Goal: Navigation & Orientation: Find specific page/section

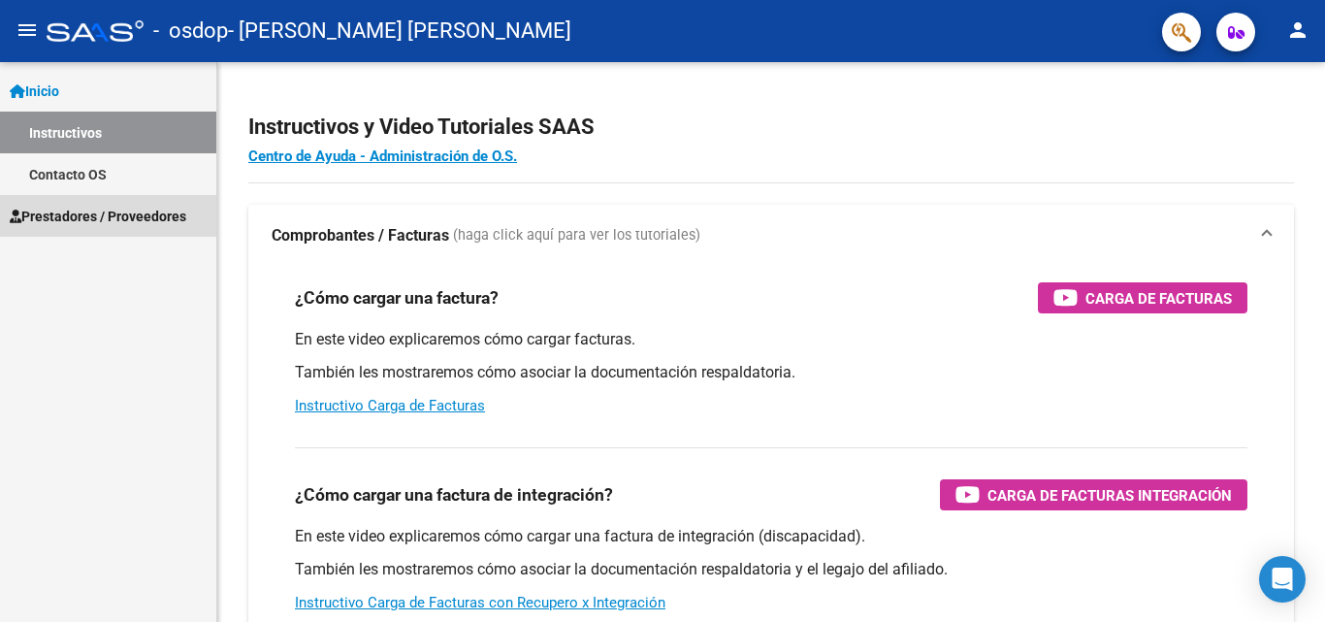
click at [69, 224] on span "Prestadores / Proveedores" at bounding box center [98, 216] width 177 height 21
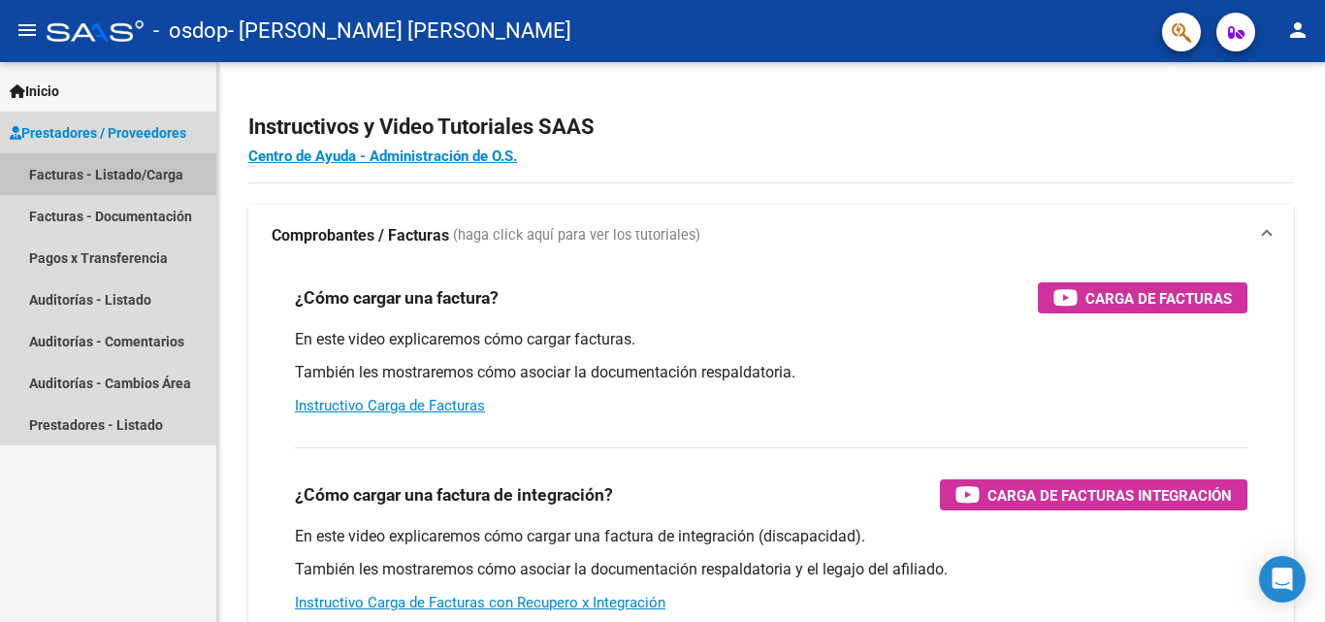
click at [73, 177] on link "Facturas - Listado/Carga" at bounding box center [108, 174] width 216 height 42
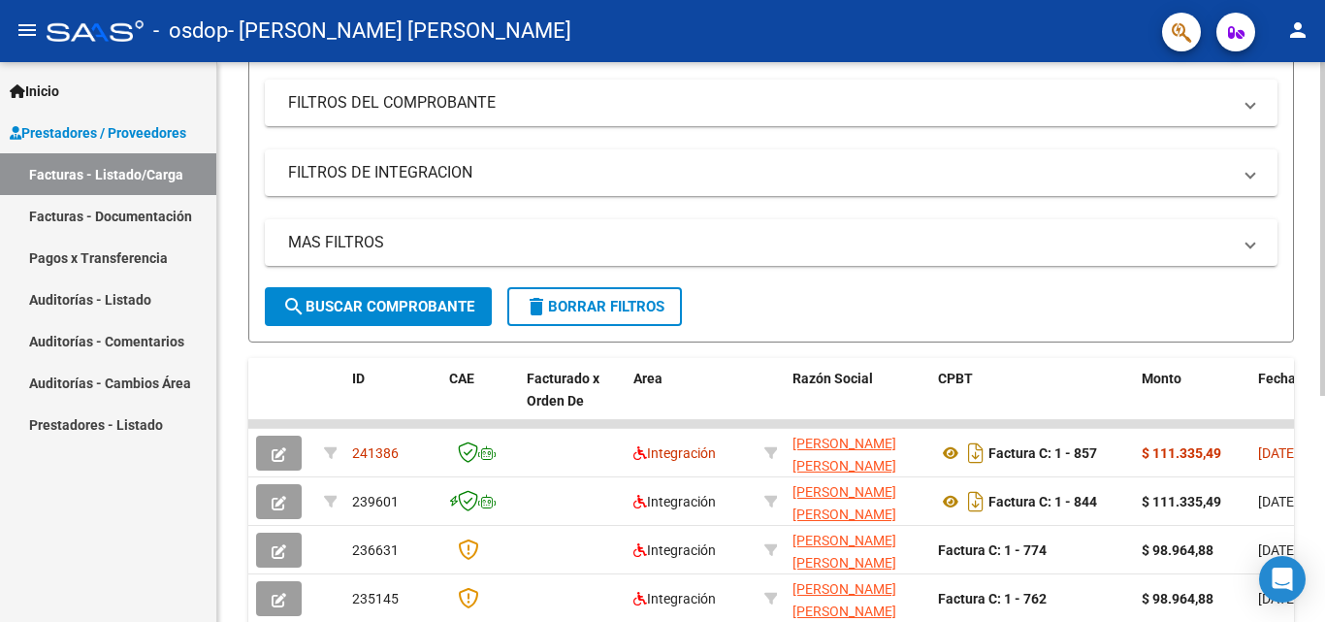
scroll to position [252, 0]
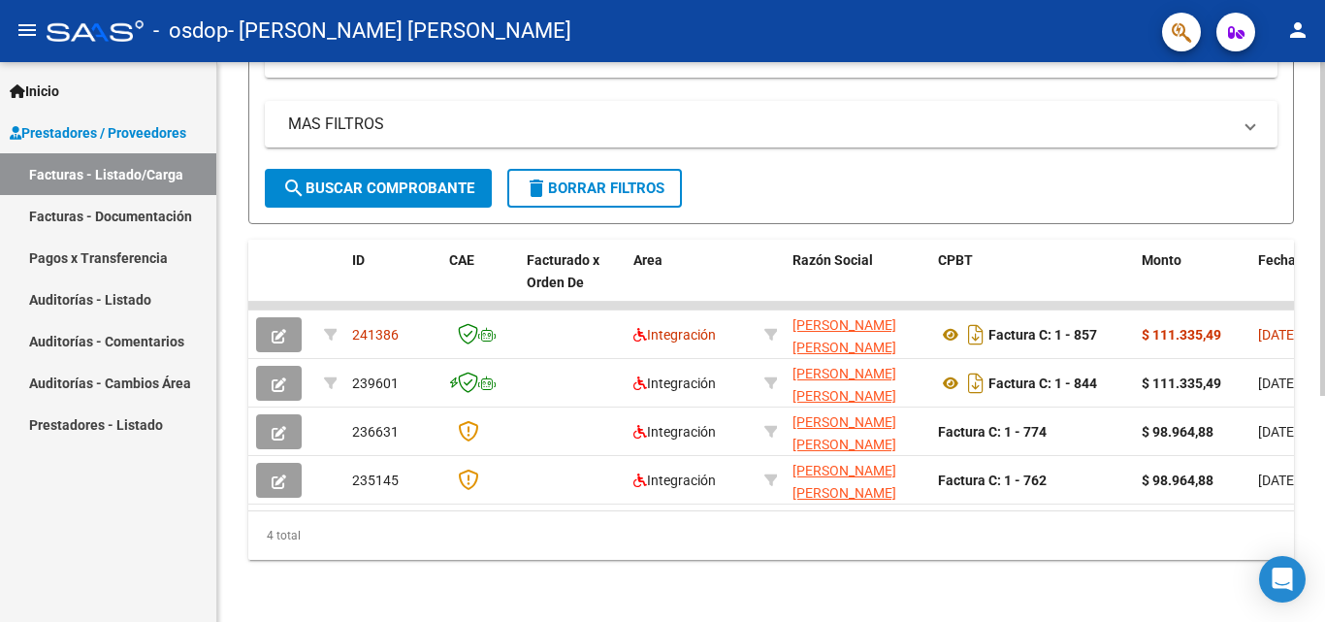
click at [1324, 501] on div at bounding box center [1322, 455] width 5 height 334
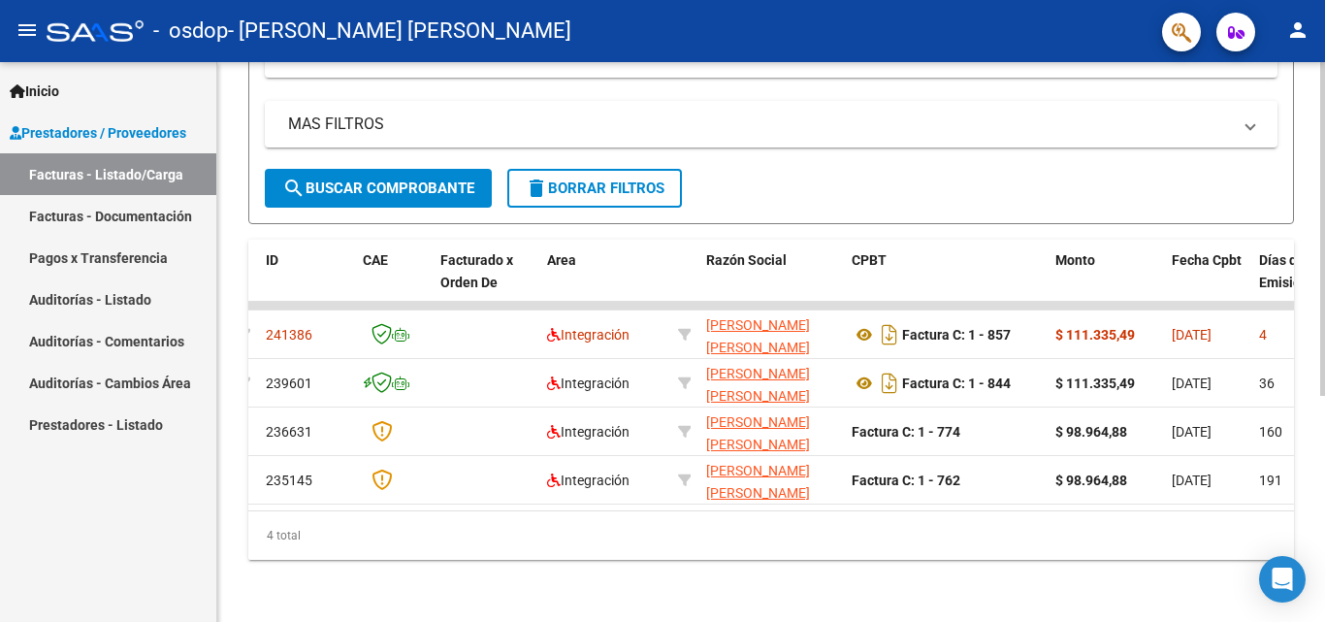
scroll to position [0, 0]
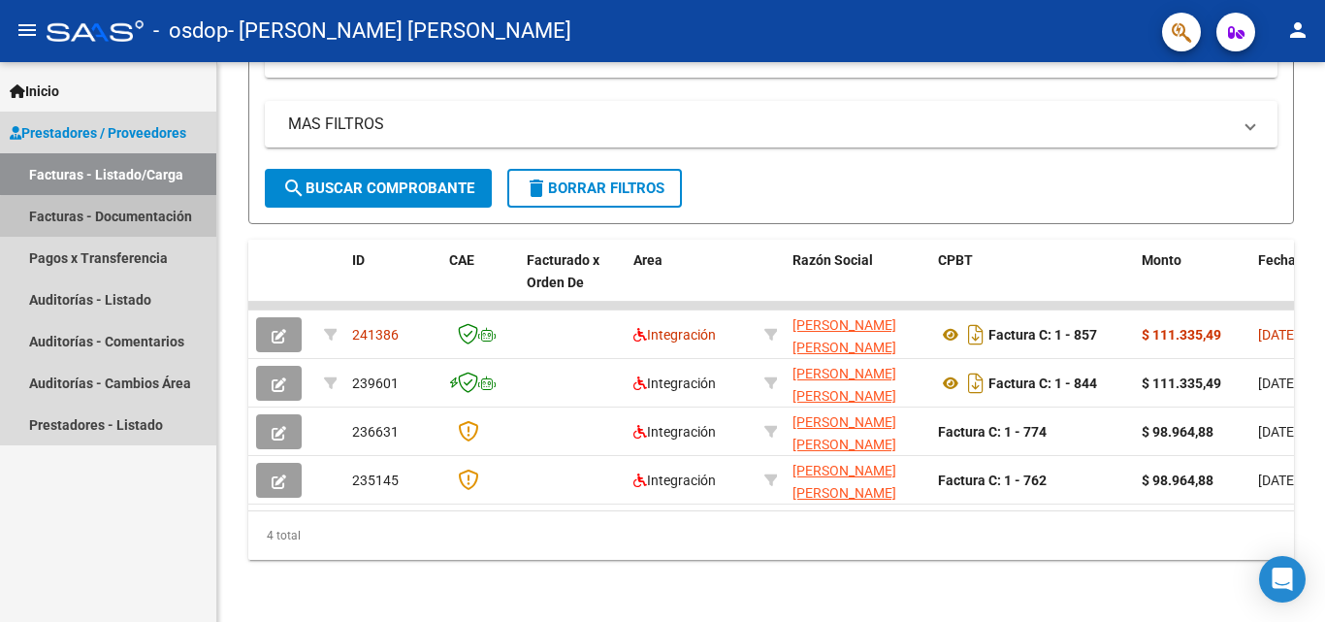
click at [148, 219] on link "Facturas - Documentación" at bounding box center [108, 216] width 216 height 42
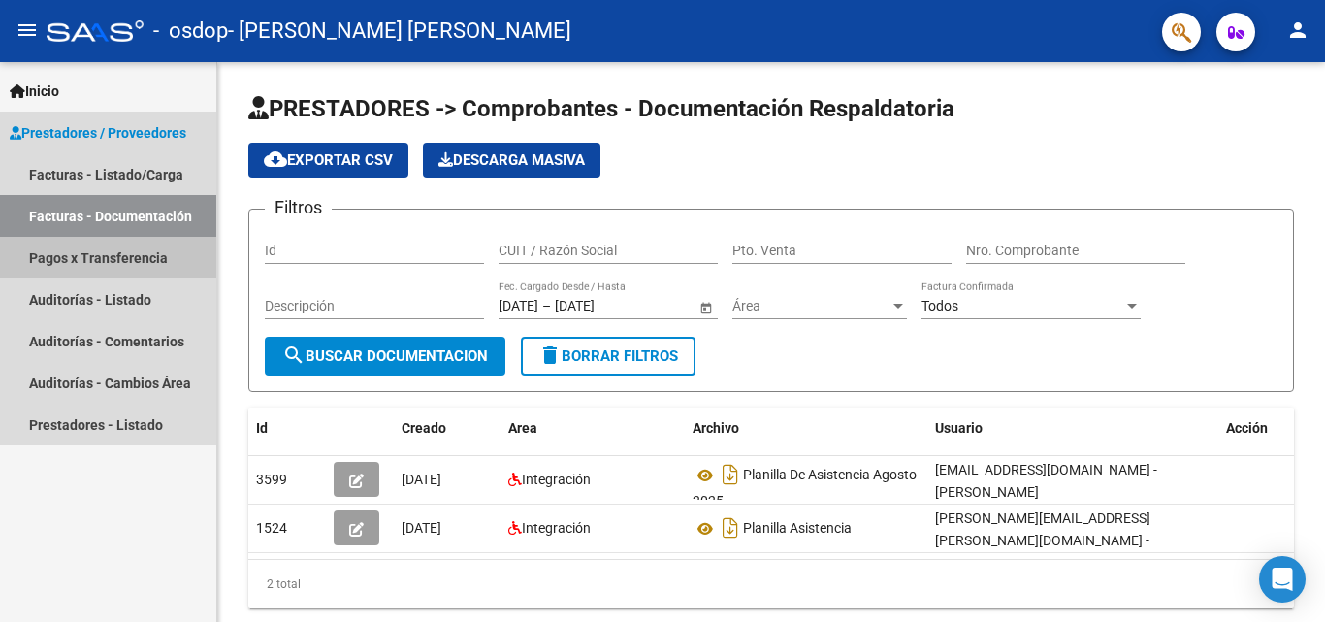
click at [137, 252] on link "Pagos x Transferencia" at bounding box center [108, 258] width 216 height 42
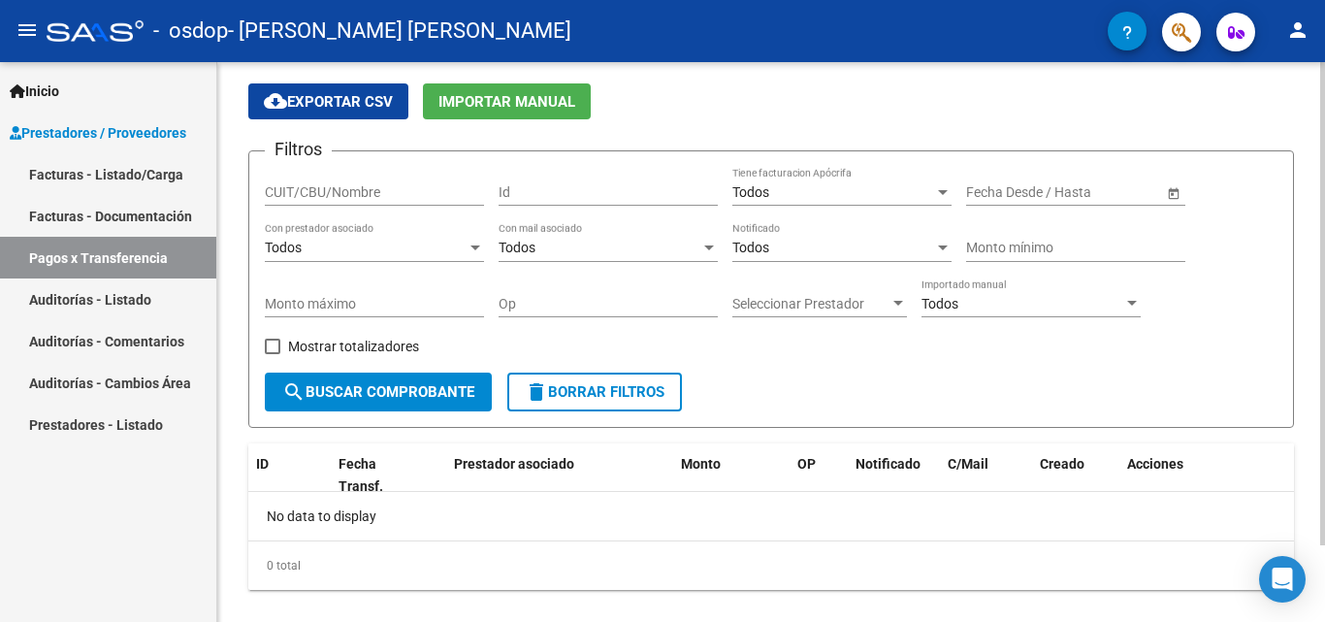
scroll to position [89, 0]
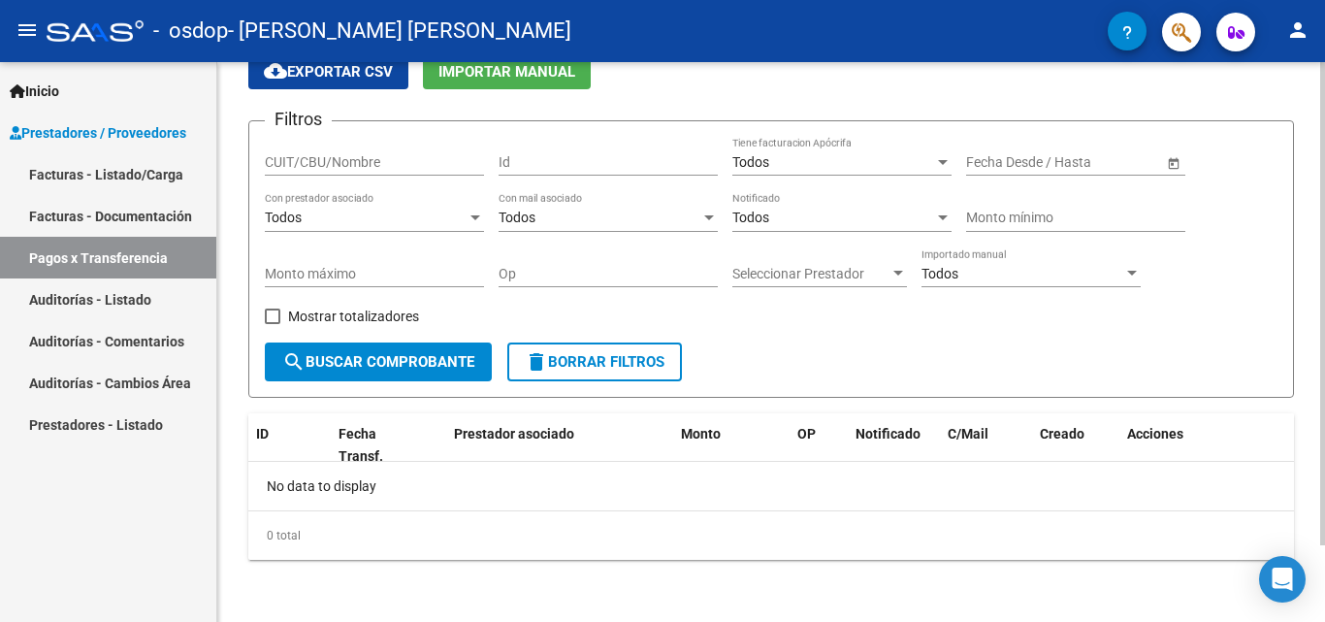
click at [1324, 335] on div at bounding box center [1322, 380] width 5 height 483
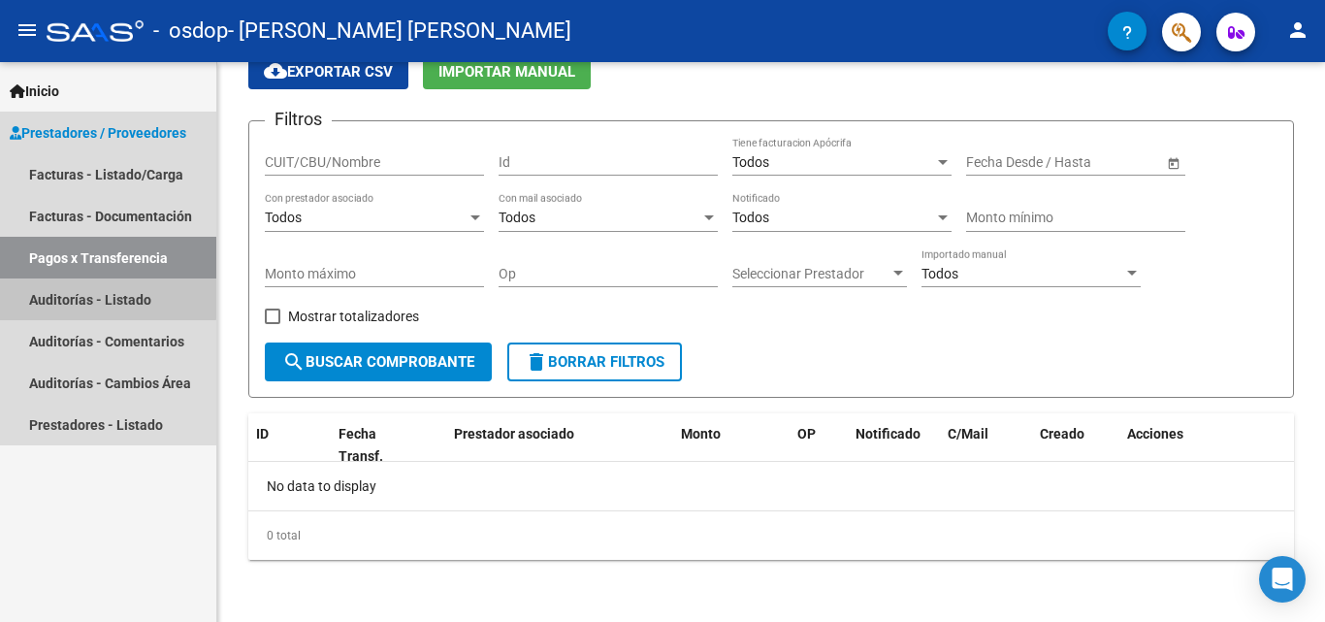
click at [90, 292] on link "Auditorías - Listado" at bounding box center [108, 299] width 216 height 42
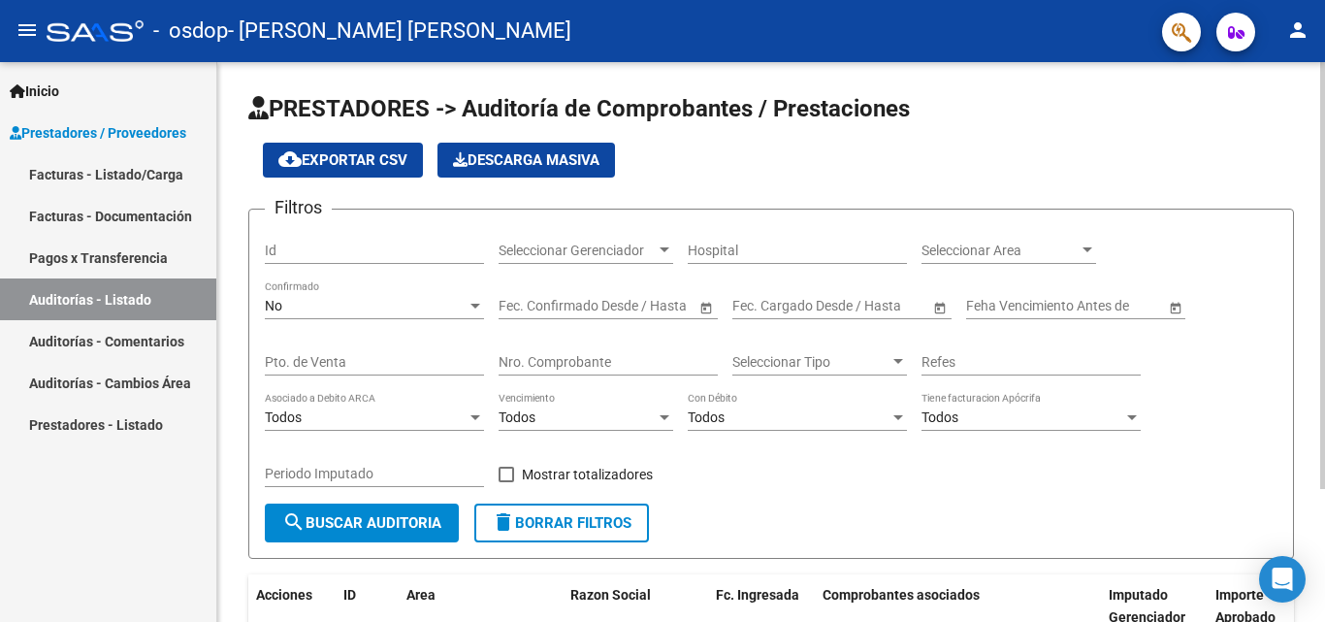
scroll to position [175, 0]
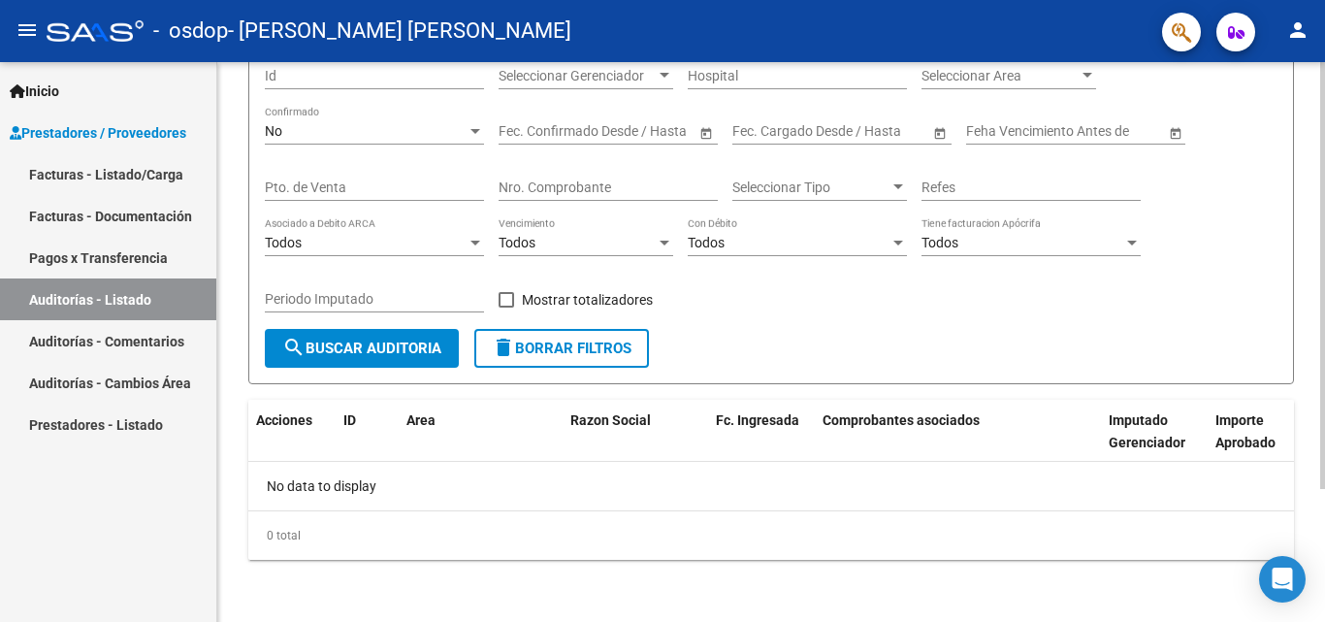
click at [1324, 350] on div at bounding box center [1322, 408] width 5 height 427
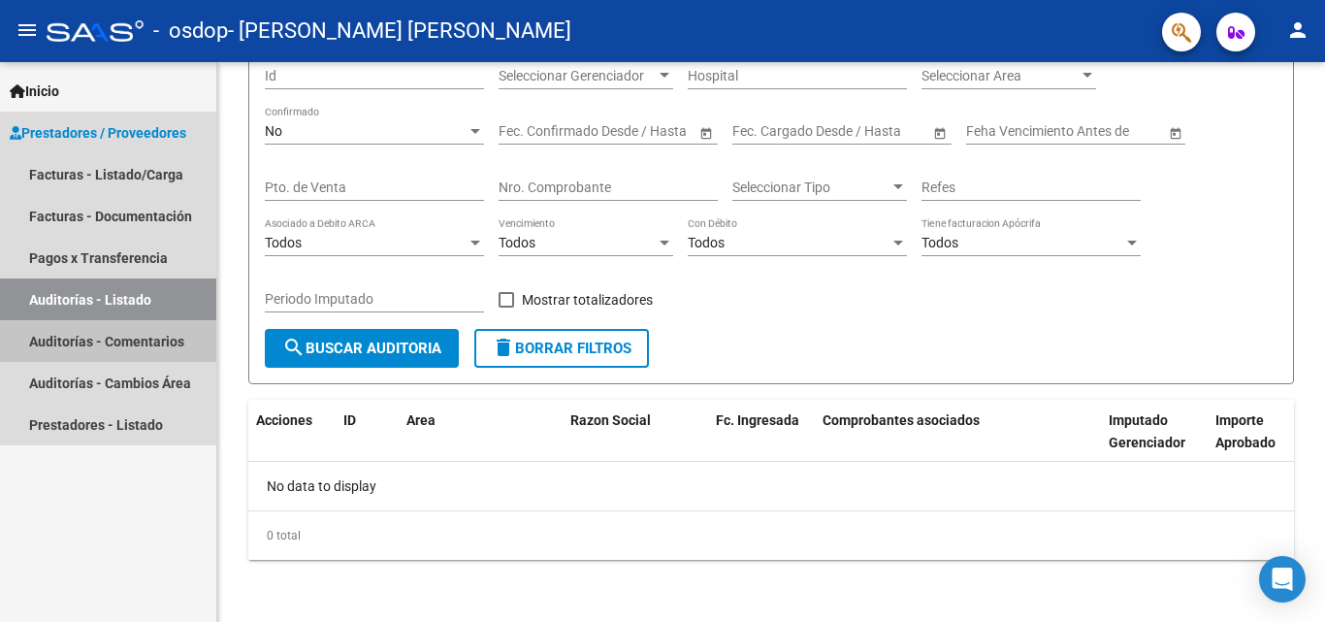
click at [142, 329] on link "Auditorías - Comentarios" at bounding box center [108, 341] width 216 height 42
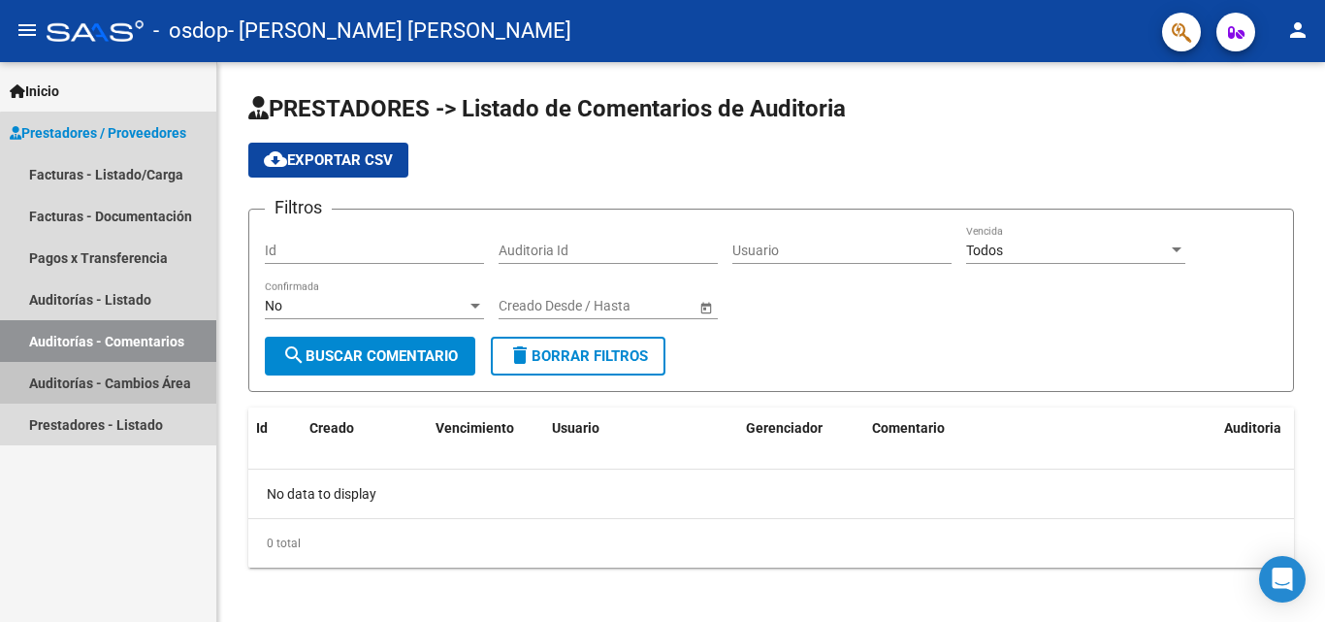
click at [126, 387] on link "Auditorías - Cambios Área" at bounding box center [108, 383] width 216 height 42
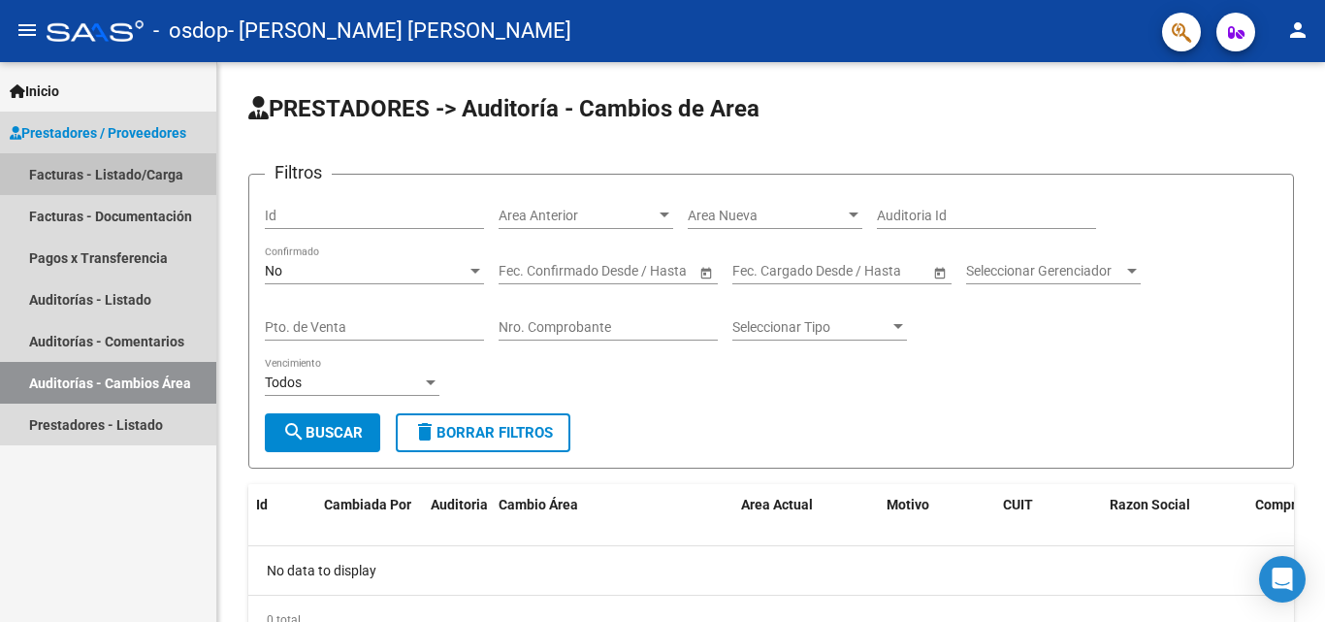
click at [103, 156] on link "Facturas - Listado/Carga" at bounding box center [108, 174] width 216 height 42
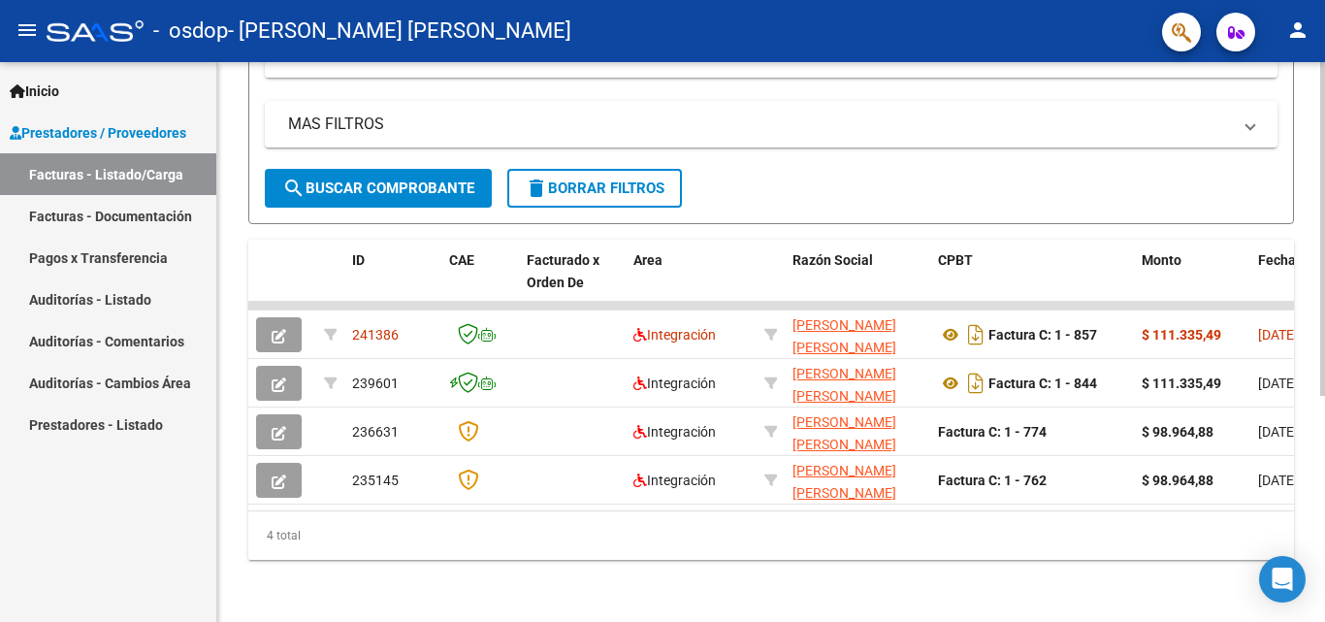
scroll to position [379, 0]
click at [1324, 427] on div at bounding box center [1322, 455] width 5 height 334
